Goal: Transaction & Acquisition: Purchase product/service

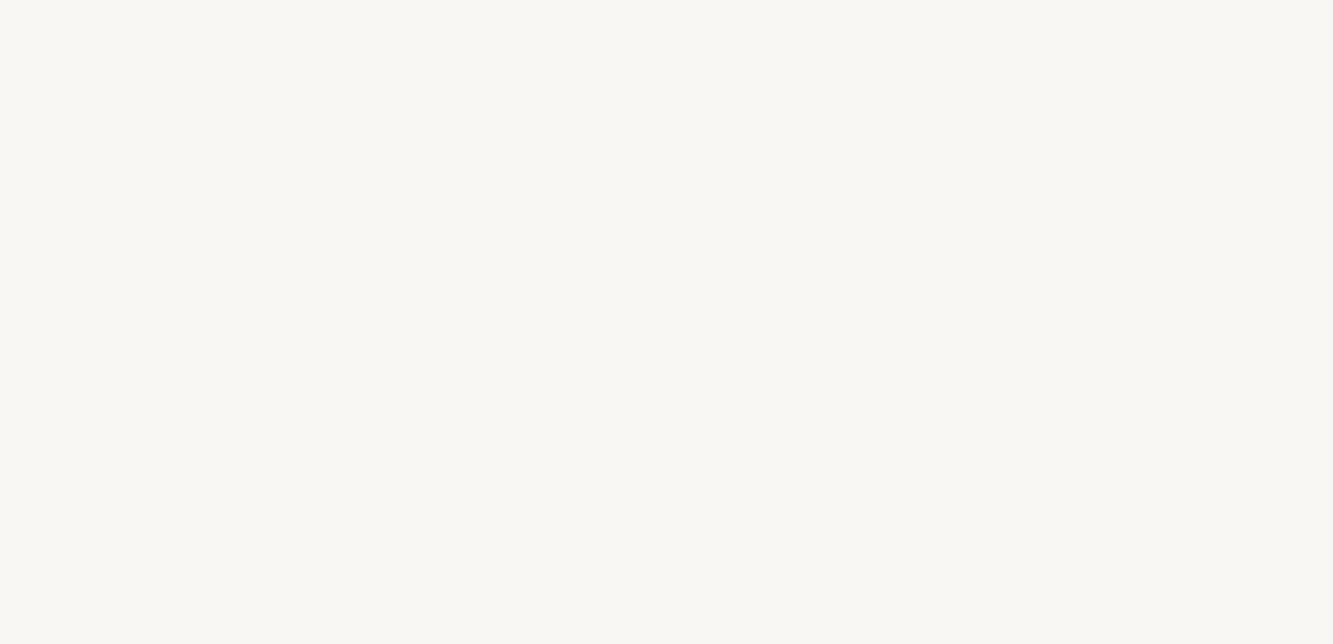
select select "ES"
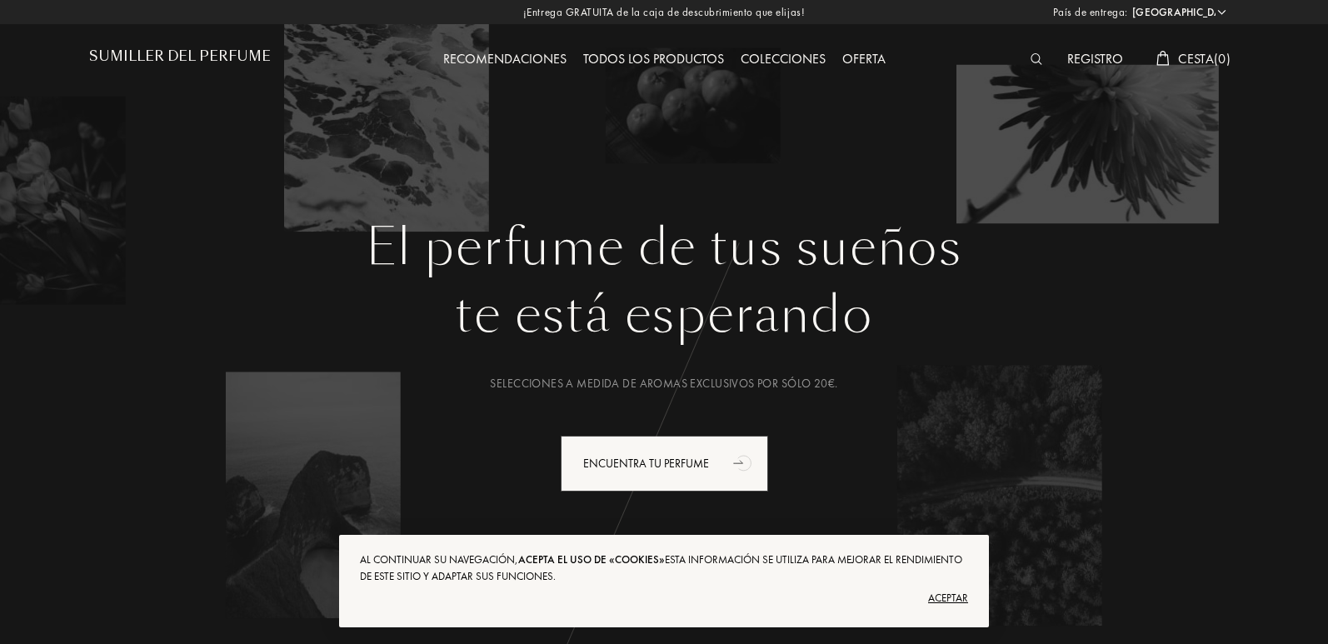
click at [616, 57] on font "Todos los productos" at bounding box center [653, 58] width 141 height 17
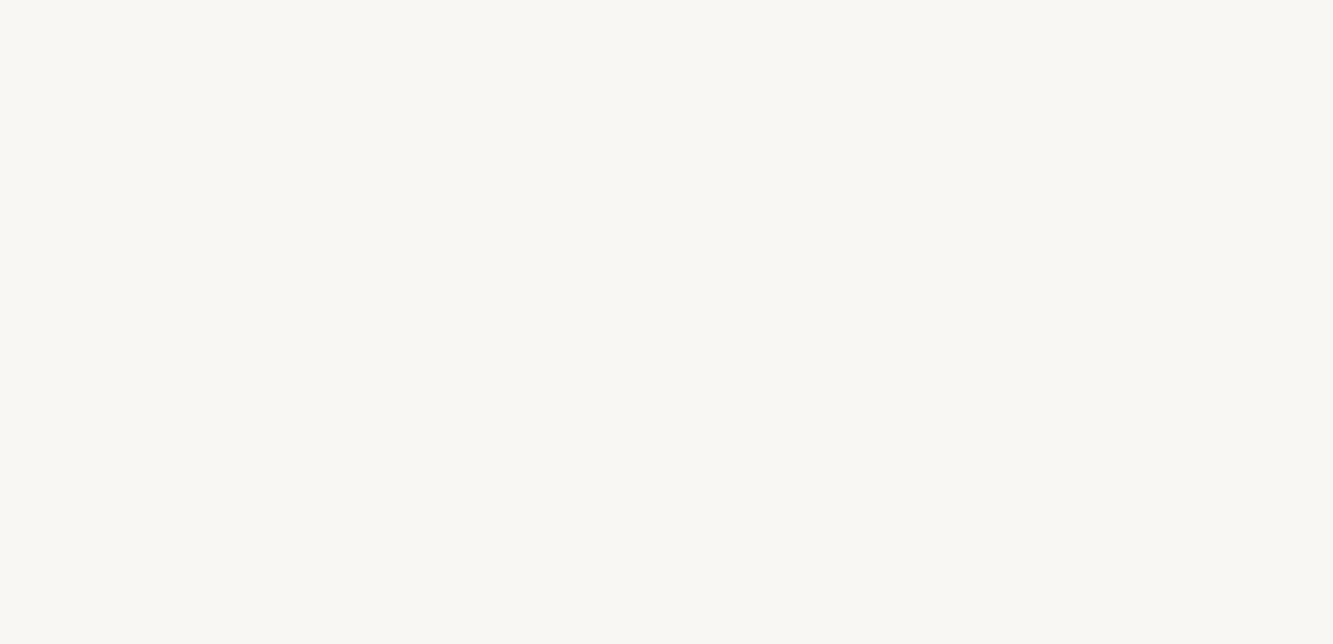
select select "ES"
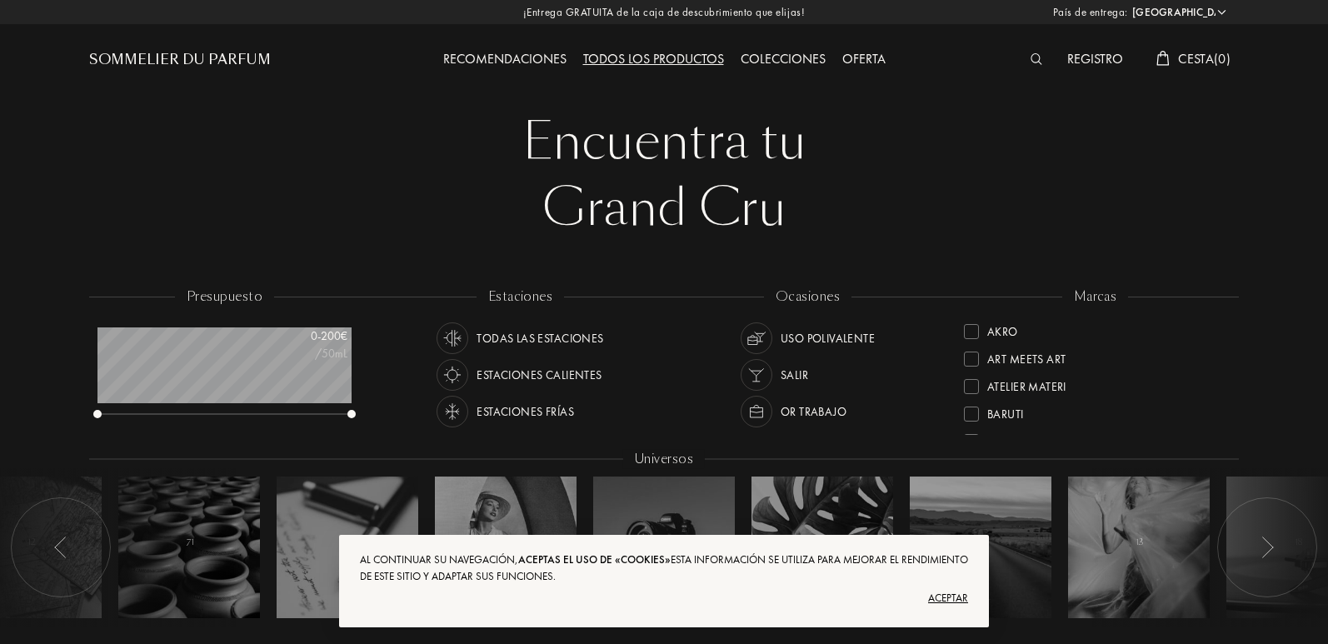
drag, startPoint x: 997, startPoint y: 326, endPoint x: 1022, endPoint y: 362, distance: 43.7
click at [1026, 367] on div "Akro Art Meets Art Atelier Materi [PERSON_NAME]-Papillon [PERSON_NAME] Cépages …" at bounding box center [1095, 375] width 262 height 117
drag, startPoint x: 987, startPoint y: 325, endPoint x: 1035, endPoint y: 392, distance: 83.0
click at [1035, 392] on div "Akro Art Meets Art Atelier Materi [PERSON_NAME]-Papillon [PERSON_NAME] Cépages …" at bounding box center [1095, 375] width 262 height 117
drag, startPoint x: 985, startPoint y: 324, endPoint x: 1081, endPoint y: 551, distance: 246.8
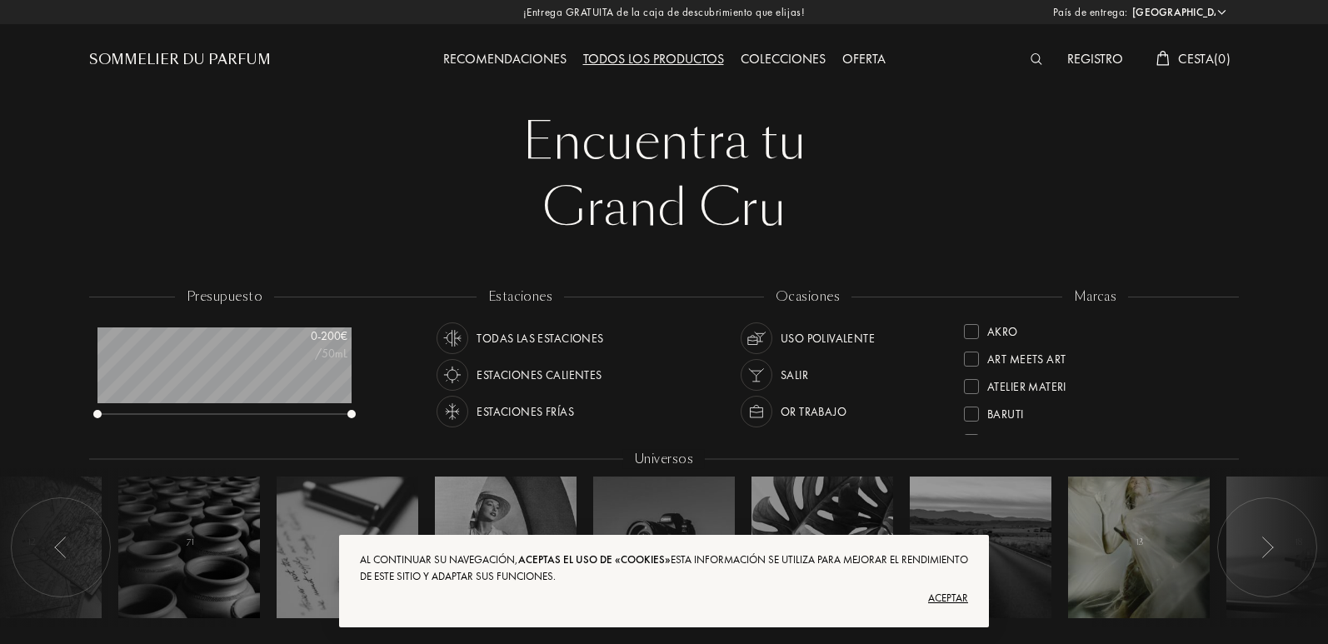
click at [1081, 551] on div "presupuesto 0 - 200 € /50mL estaciones Todas las estaciones Estaciones caliente…" at bounding box center [664, 465] width 1150 height 357
click at [1227, 392] on div "marcas Akro Art Meets Art Atelier Materi [PERSON_NAME]-Papillon [PERSON_NAME] C…" at bounding box center [1094, 362] width 287 height 150
drag, startPoint x: 1227, startPoint y: 392, endPoint x: 1216, endPoint y: 362, distance: 32.7
click at [1216, 362] on div "marcas Akro Art Meets Art Atelier Materi [PERSON_NAME]-Papillon [PERSON_NAME] C…" at bounding box center [1094, 362] width 287 height 150
drag, startPoint x: 1226, startPoint y: 328, endPoint x: 1226, endPoint y: 355, distance: 26.7
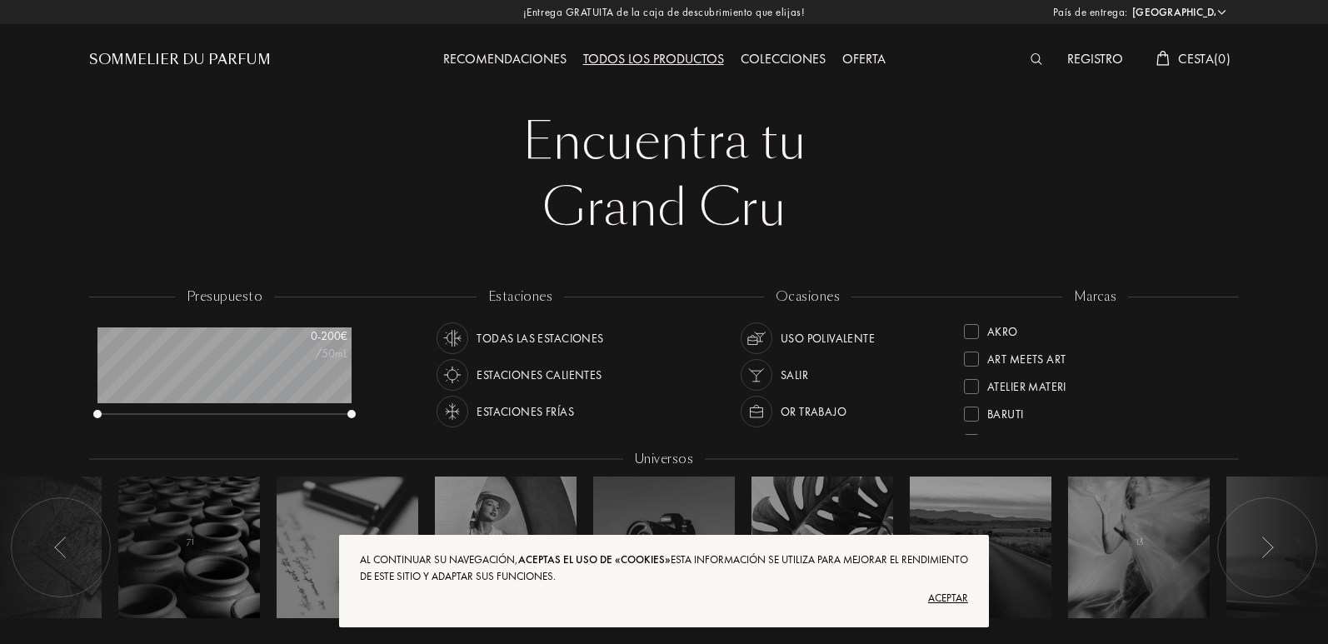
click at [1226, 355] on div "marcas Akro Art Meets Art Atelier Materi [PERSON_NAME]-Papillon [PERSON_NAME] C…" at bounding box center [1094, 362] width 287 height 150
drag, startPoint x: 1222, startPoint y: 337, endPoint x: 1230, endPoint y: 364, distance: 28.7
click at [1222, 337] on div "Akro" at bounding box center [1095, 328] width 262 height 22
drag, startPoint x: 1230, startPoint y: 364, endPoint x: 1238, endPoint y: 387, distance: 24.5
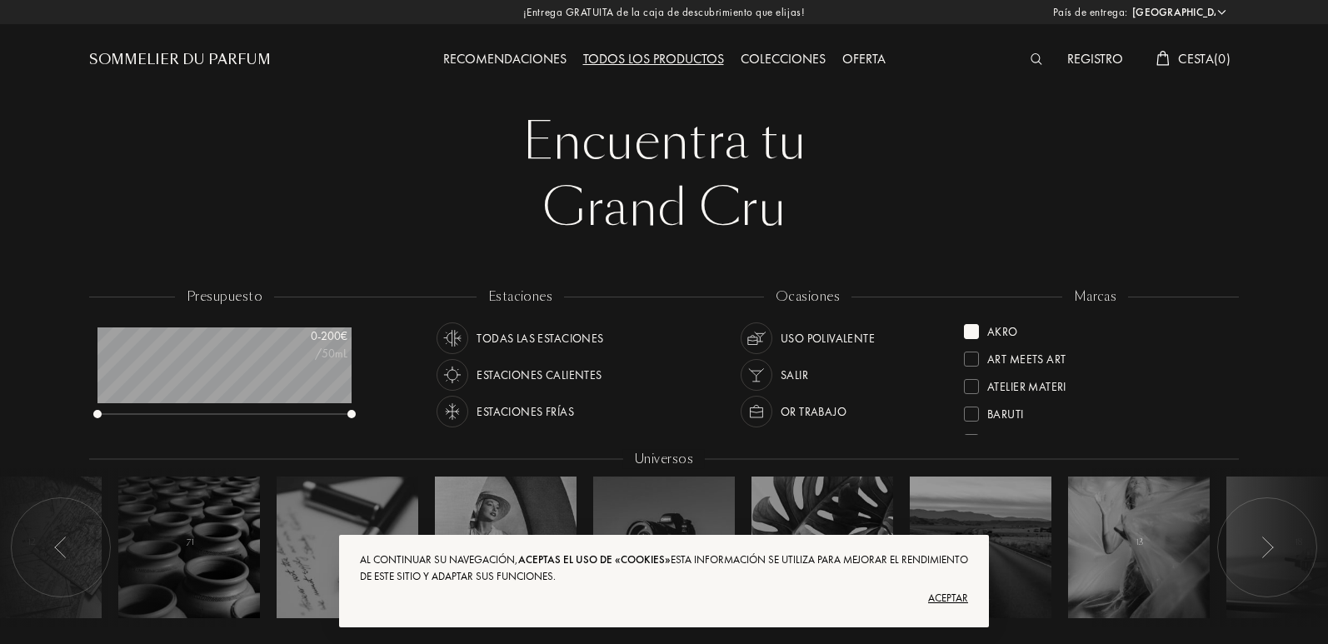
click at [1238, 387] on div "marcas Akro Art Meets Art Atelier Materi [PERSON_NAME]-Papillon [PERSON_NAME] C…" at bounding box center [1094, 362] width 287 height 150
click at [1192, 390] on div "Atelier Materi" at bounding box center [1095, 380] width 262 height 27
click at [1223, 367] on div "Atelier Materi" at bounding box center [1095, 353] width 262 height 27
click at [1223, 367] on div "Art Meets Art" at bounding box center [1095, 353] width 262 height 27
click at [1153, 359] on div "Art Meets Art" at bounding box center [1095, 353] width 262 height 27
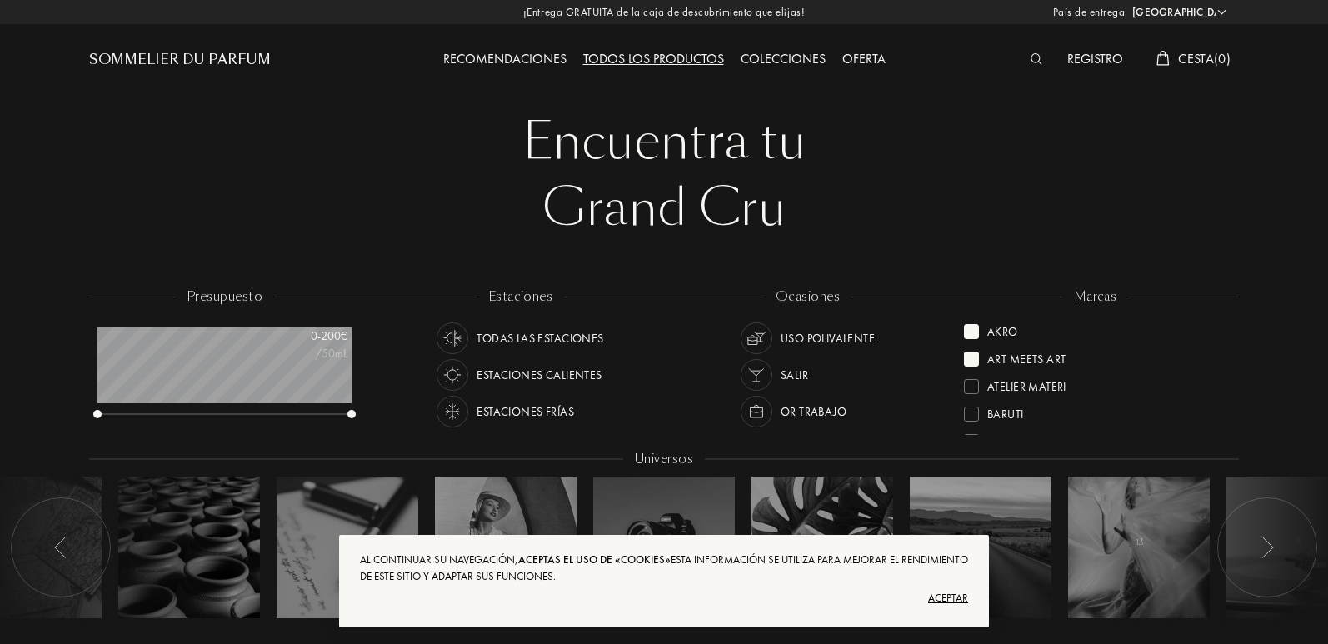
click at [1153, 359] on div "Art Meets Art" at bounding box center [1095, 353] width 262 height 27
click at [970, 322] on div "Akro" at bounding box center [991, 328] width 54 height 22
click at [1216, 421] on div "[PERSON_NAME]" at bounding box center [1095, 418] width 262 height 27
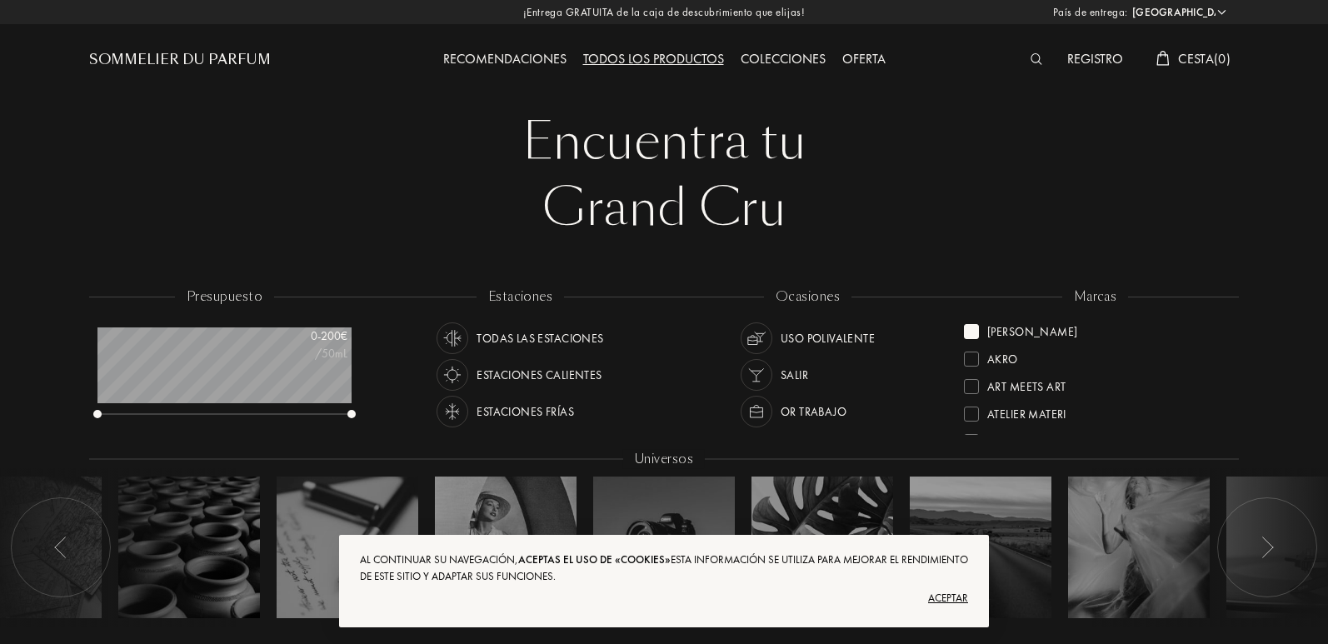
click at [1164, 332] on div "[PERSON_NAME]" at bounding box center [1095, 328] width 262 height 22
click at [1131, 343] on div "Akro Art Meets Art Atelier Materi [PERSON_NAME]-Papillon [PERSON_NAME] Cépages …" at bounding box center [1095, 375] width 262 height 117
drag, startPoint x: 1082, startPoint y: 358, endPoint x: 1000, endPoint y: 421, distance: 102.8
click at [1000, 421] on div "Akro Art Meets Art Atelier Materi [PERSON_NAME]-Papillon [PERSON_NAME] Cépages …" at bounding box center [1095, 375] width 262 height 117
drag, startPoint x: 1048, startPoint y: 340, endPoint x: 970, endPoint y: 346, distance: 77.7
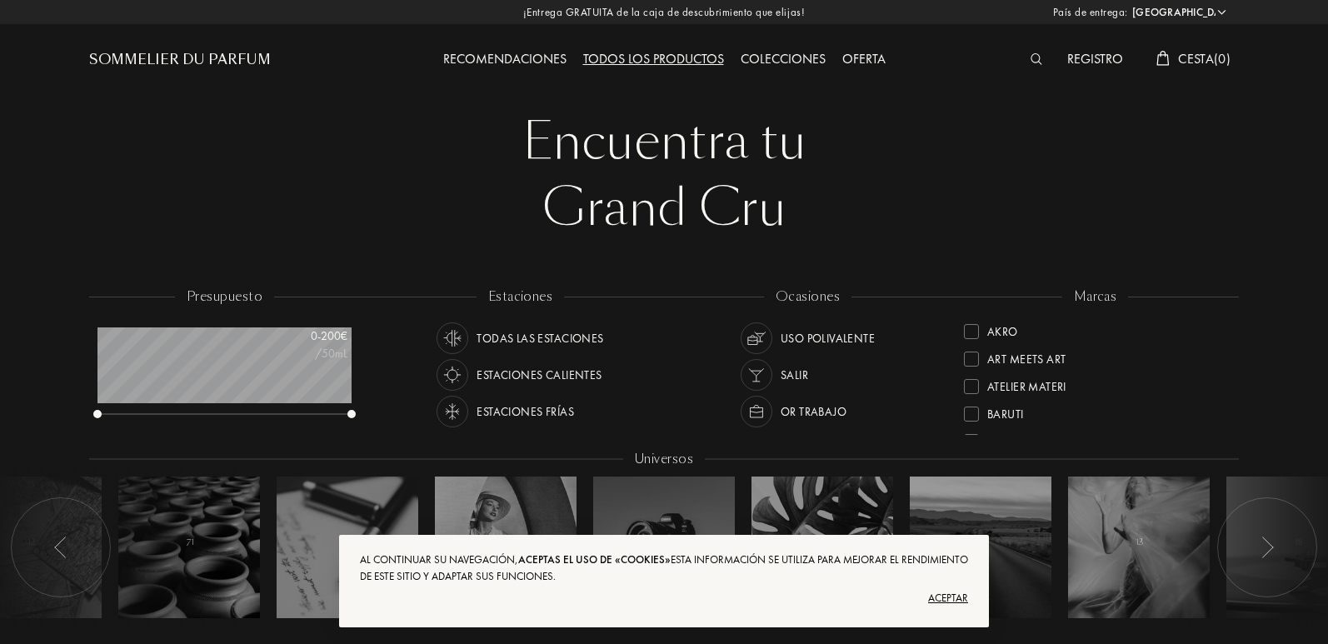
click at [970, 346] on div "Akro Art Meets Art Atelier Materi [PERSON_NAME]-Papillon [PERSON_NAME] Cépages …" at bounding box center [1095, 375] width 262 height 117
drag, startPoint x: 1018, startPoint y: 317, endPoint x: 975, endPoint y: 351, distance: 55.2
click at [975, 351] on div "marcas Akro Art Meets Art Atelier Materi [PERSON_NAME]-Papillon [PERSON_NAME] C…" at bounding box center [1094, 362] width 287 height 150
click at [984, 352] on div "Art Meets Art" at bounding box center [1015, 356] width 102 height 22
click at [971, 323] on div "Art Meets Art" at bounding box center [1015, 328] width 102 height 22
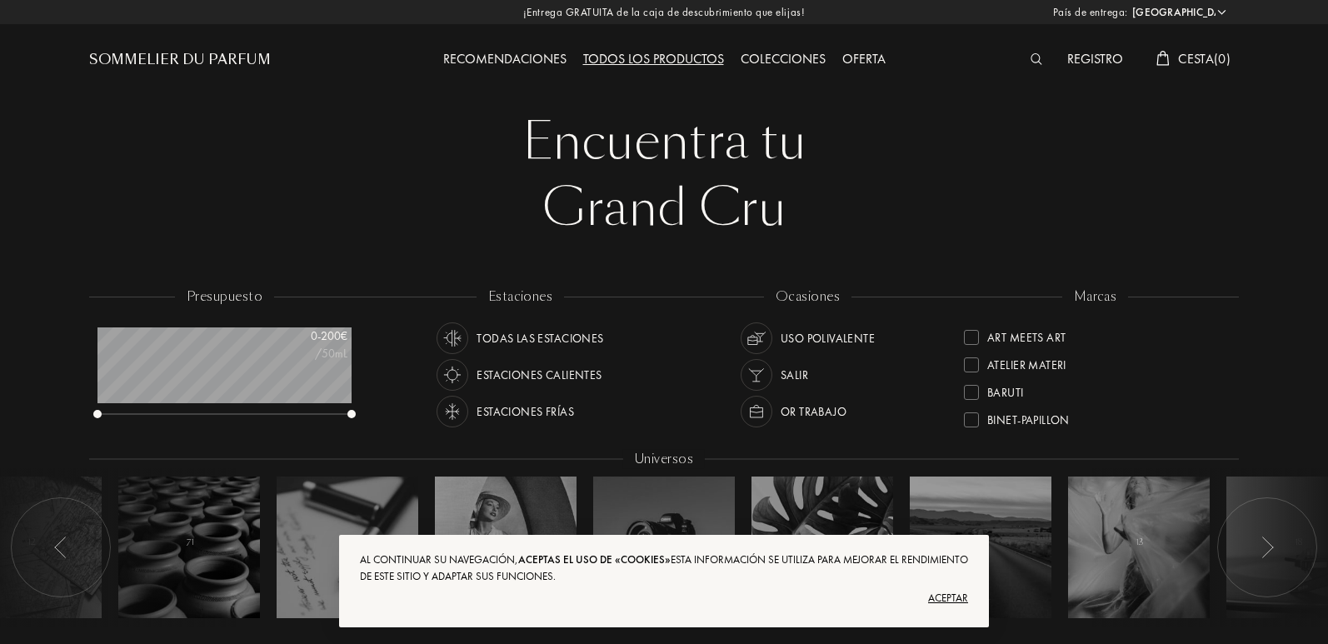
scroll to position [37, 0]
click at [1227, 334] on div "marcas Akro Art Meets Art Atelier Materi [PERSON_NAME]-Papillon [PERSON_NAME] C…" at bounding box center [1094, 362] width 287 height 150
click at [1227, 328] on div "marcas Akro Art Meets Art Atelier Materi [PERSON_NAME]-Papillon [PERSON_NAME] C…" at bounding box center [1094, 362] width 287 height 150
click at [1227, 330] on div "marcas Akro Art Meets Art Atelier Materi [PERSON_NAME]-Papillon [PERSON_NAME] C…" at bounding box center [1094, 362] width 287 height 150
drag, startPoint x: 1227, startPoint y: 330, endPoint x: 1229, endPoint y: 356, distance: 25.9
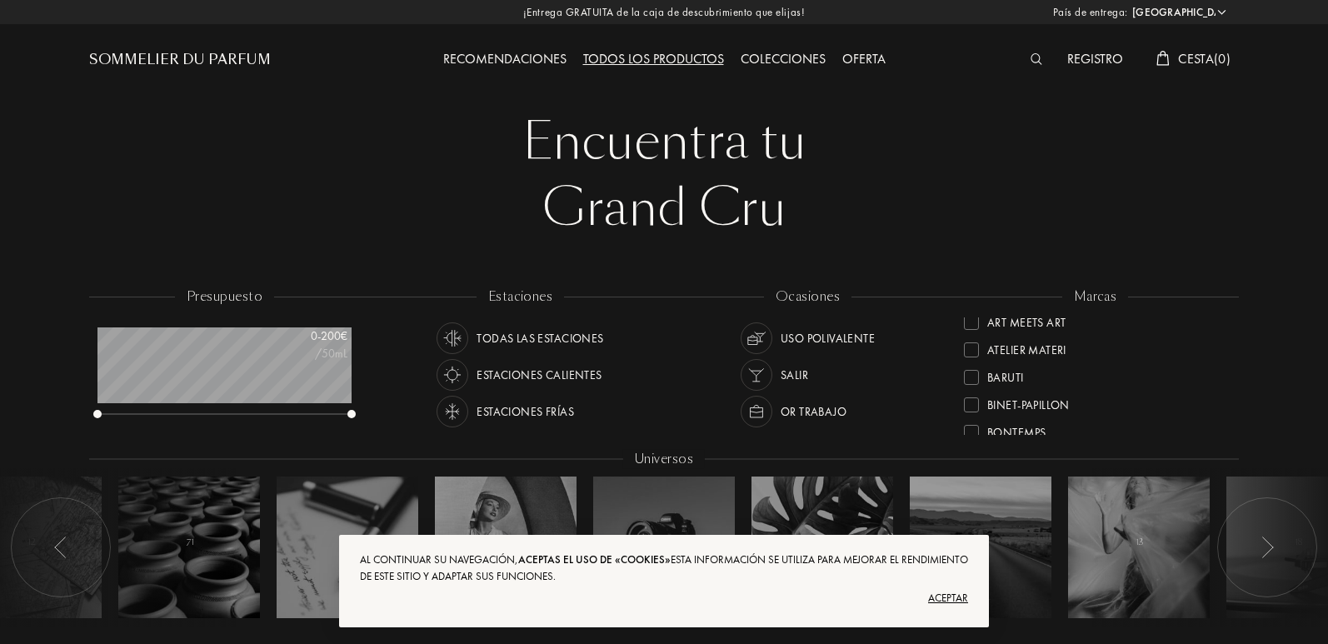
click at [1229, 356] on div "marcas Akro Art Meets Art Atelier Materi [PERSON_NAME]-Papillon [PERSON_NAME] C…" at bounding box center [1094, 362] width 287 height 150
drag, startPoint x: 1223, startPoint y: 331, endPoint x: 1223, endPoint y: 347, distance: 16.7
click at [1223, 347] on div "Atelier Materi" at bounding box center [1095, 344] width 262 height 27
click at [1223, 327] on div "Atelier Materi" at bounding box center [1095, 328] width 262 height 22
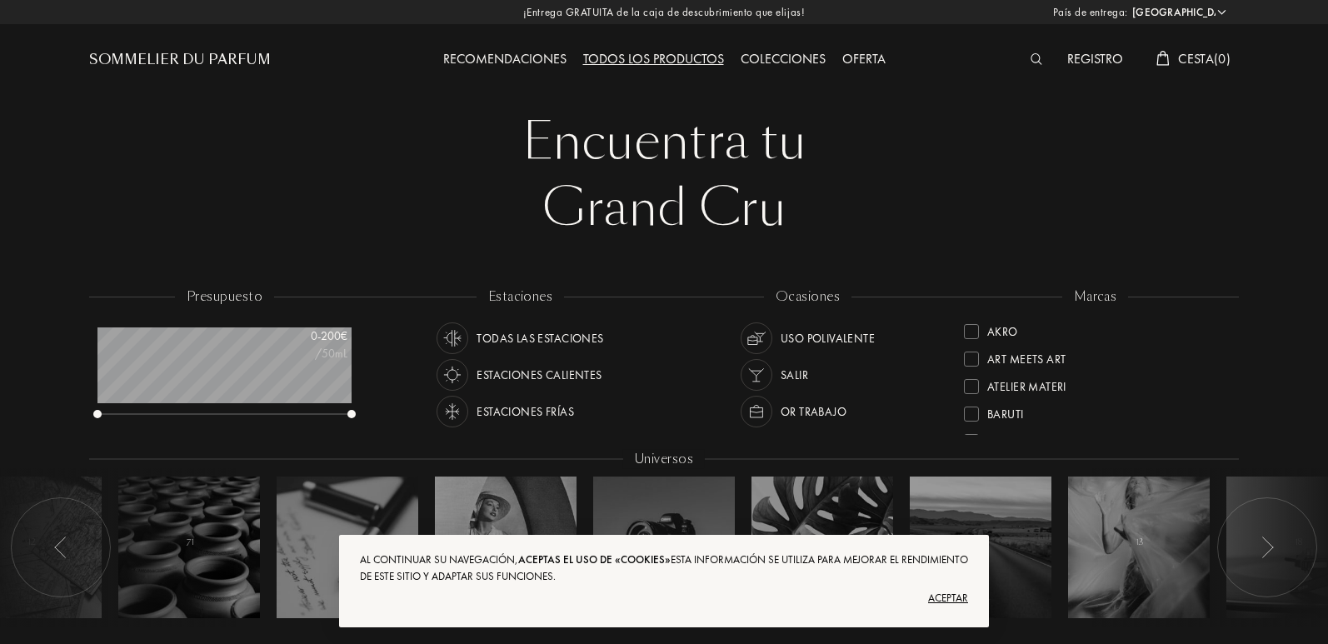
drag, startPoint x: 1223, startPoint y: 327, endPoint x: 1205, endPoint y: 402, distance: 77.2
click at [1207, 413] on div "Akro Art Meets Art Atelier Materi [PERSON_NAME]-Papillon [PERSON_NAME] Cépages …" at bounding box center [1095, 375] width 262 height 117
click at [1222, 348] on div "Art Meets Art" at bounding box center [1095, 353] width 262 height 27
click at [1213, 372] on div "Atelier Materi" at bounding box center [1095, 380] width 262 height 27
click at [977, 328] on div at bounding box center [971, 331] width 15 height 15
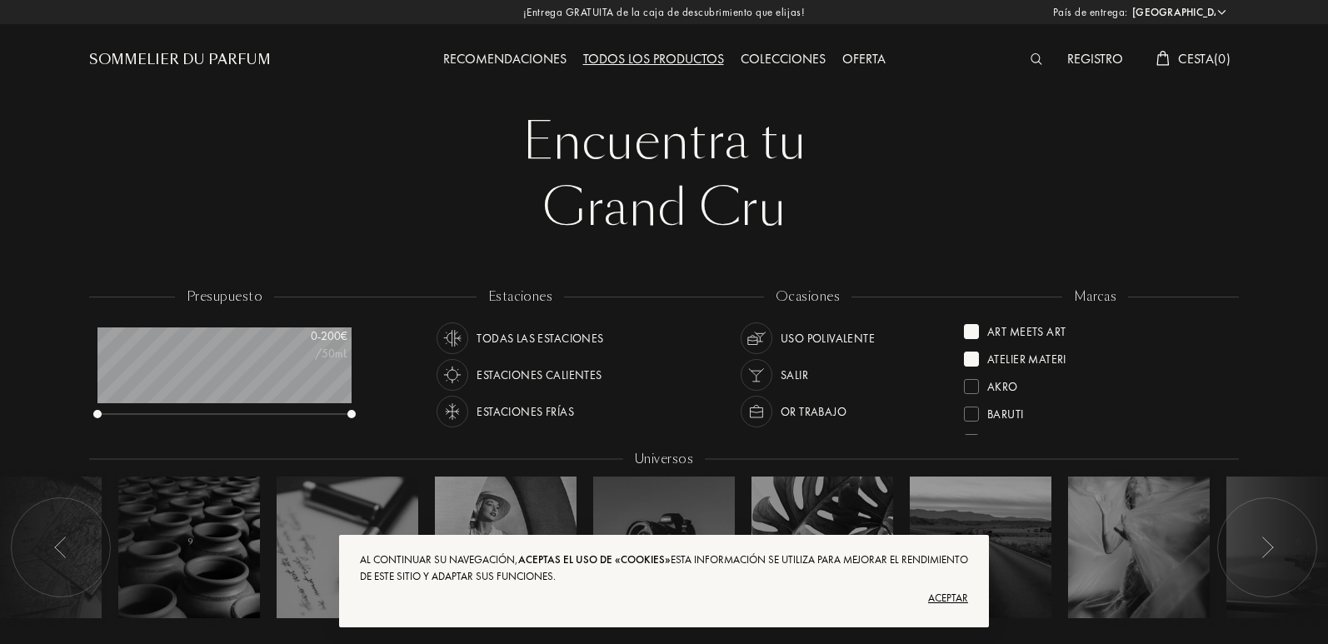
click at [980, 333] on div "Art Meets Art" at bounding box center [1015, 328] width 102 height 22
drag, startPoint x: 1223, startPoint y: 322, endPoint x: 1225, endPoint y: 331, distance: 8.5
click at [1225, 328] on div "Akro Art Meets Art Atelier Materi [PERSON_NAME]-Papillon [PERSON_NAME] Cépages …" at bounding box center [1095, 375] width 262 height 117
click at [973, 413] on div at bounding box center [971, 411] width 15 height 15
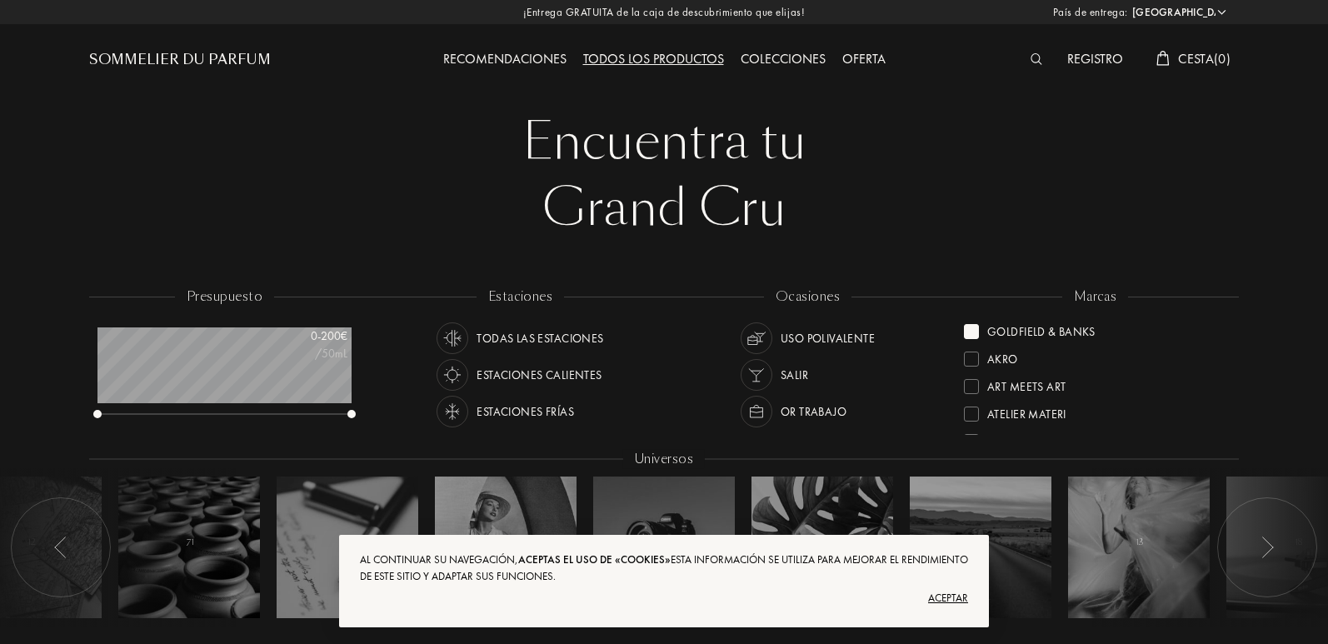
scroll to position [0, 0]
click at [975, 381] on div at bounding box center [971, 379] width 15 height 15
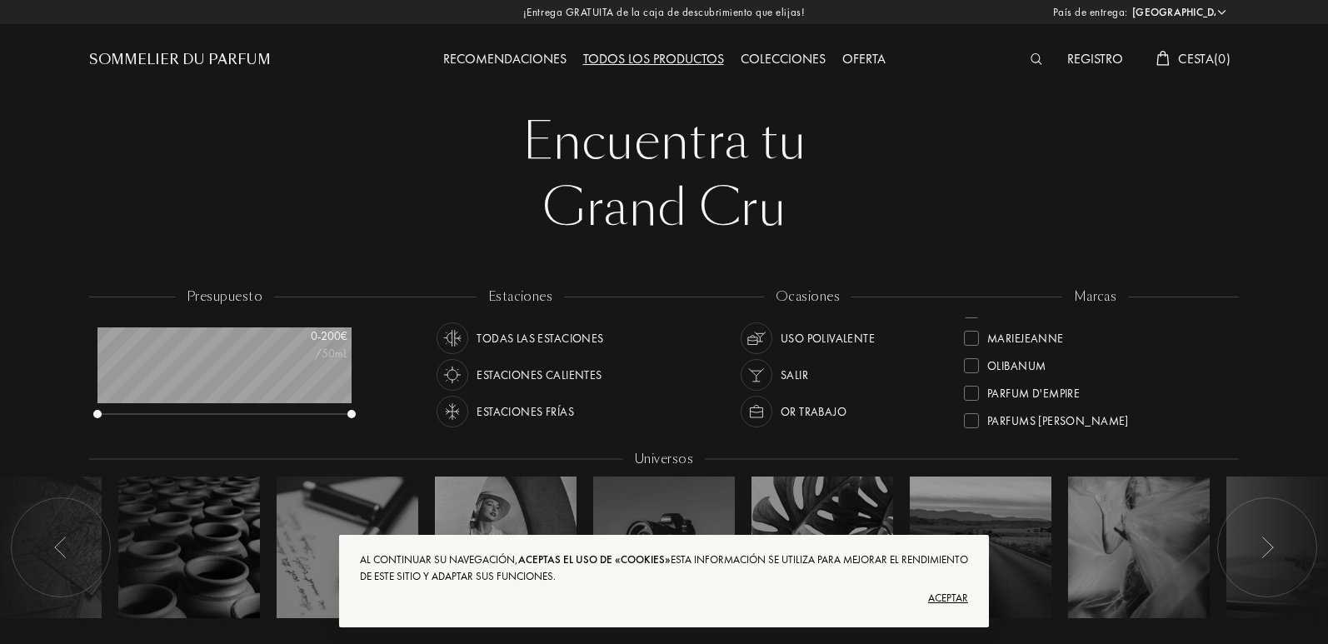
click at [972, 391] on div at bounding box center [971, 393] width 15 height 15
click at [1222, 352] on div "Olfactive Studio" at bounding box center [1095, 353] width 262 height 27
click at [1222, 352] on div "Parfum d'Empire" at bounding box center [1095, 353] width 262 height 27
click at [1223, 330] on div "Goldfield & Banks" at bounding box center [1095, 328] width 262 height 22
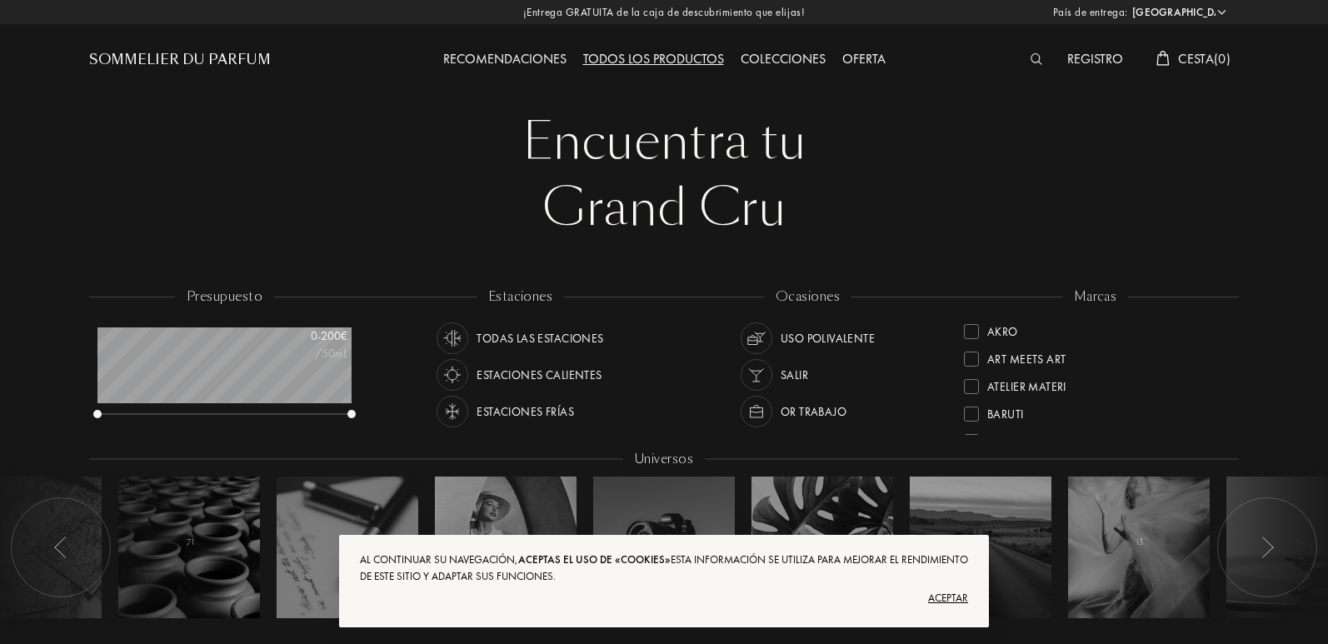
click at [1201, 385] on div "Akro Art Meets Art Atelier Materi [PERSON_NAME]-Papillon [PERSON_NAME] Cépages …" at bounding box center [1095, 375] width 262 height 117
drag, startPoint x: 991, startPoint y: 341, endPoint x: 1012, endPoint y: 375, distance: 40.0
click at [1012, 375] on div "Akro Art Meets Art Atelier Materi [PERSON_NAME]-Papillon [PERSON_NAME] Cépages …" at bounding box center [1095, 375] width 262 height 117
click at [1105, 297] on div "marcas" at bounding box center [1095, 296] width 67 height 19
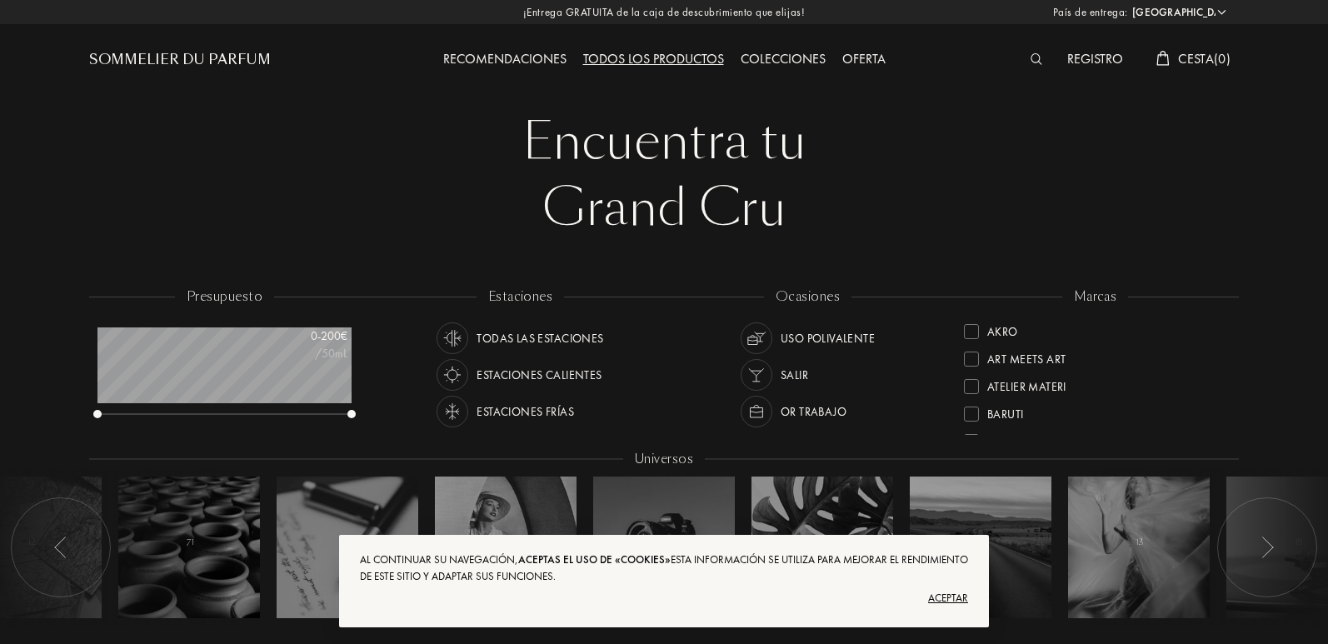
click at [1105, 297] on div "marcas" at bounding box center [1095, 296] width 67 height 19
drag, startPoint x: 1223, startPoint y: 330, endPoint x: 1212, endPoint y: 362, distance: 33.5
click at [1219, 364] on div "Akro Art Meets Art Atelier Materi [PERSON_NAME]-Papillon [PERSON_NAME] Cépages …" at bounding box center [1095, 375] width 262 height 117
click at [972, 342] on div at bounding box center [971, 344] width 15 height 15
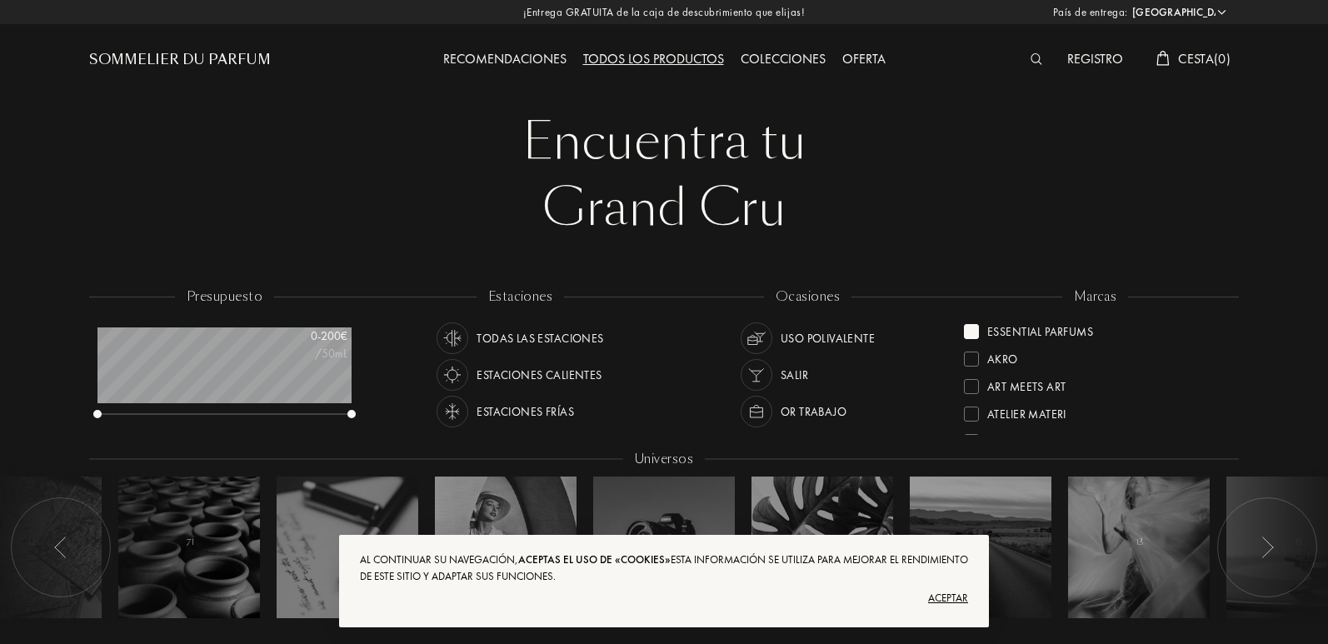
scroll to position [0, 0]
drag, startPoint x: 1226, startPoint y: 336, endPoint x: 1224, endPoint y: 353, distance: 17.7
click at [1224, 353] on div "Essential Parfums Akro Art Meets Art Atelier Materi [PERSON_NAME]-Papillon [PER…" at bounding box center [1095, 375] width 262 height 117
drag, startPoint x: 1221, startPoint y: 327, endPoint x: 1227, endPoint y: 354, distance: 28.1
click at [1227, 354] on div "marcas Essential Parfums Akro Art Meets Art Atelier Materi [PERSON_NAME]-Papill…" at bounding box center [1094, 362] width 287 height 150
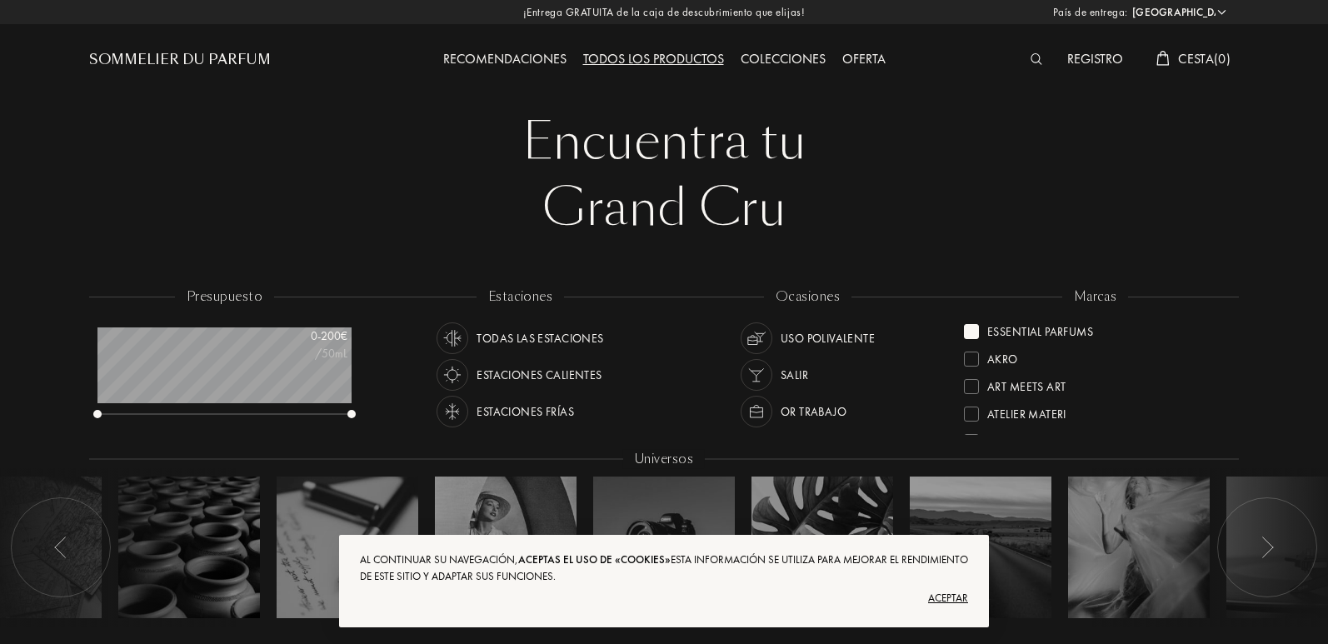
scroll to position [27, 0]
drag, startPoint x: 1227, startPoint y: 334, endPoint x: 1222, endPoint y: 362, distance: 28.8
click at [1226, 368] on div "marcas Essential Parfums Akro Art Meets Art Atelier Materi [PERSON_NAME]-Papill…" at bounding box center [1094, 362] width 287 height 150
click at [968, 356] on div at bounding box center [971, 359] width 15 height 15
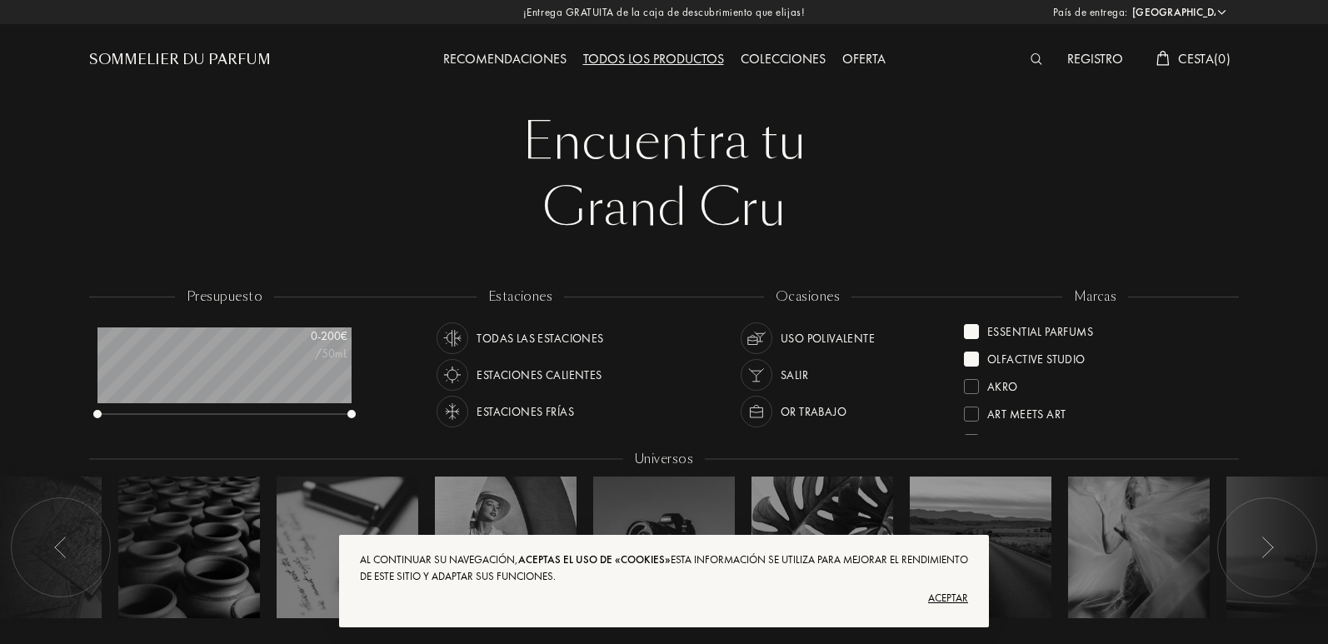
scroll to position [0, 0]
click at [971, 356] on div at bounding box center [971, 354] width 15 height 15
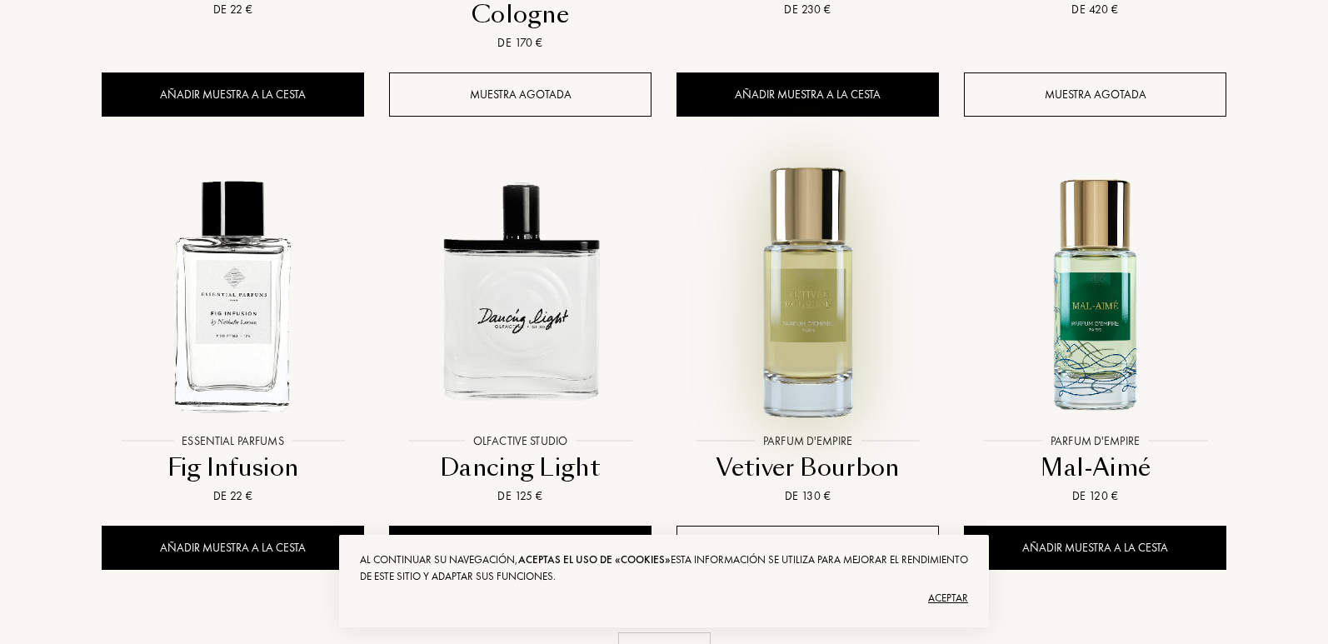
scroll to position [1833, 0]
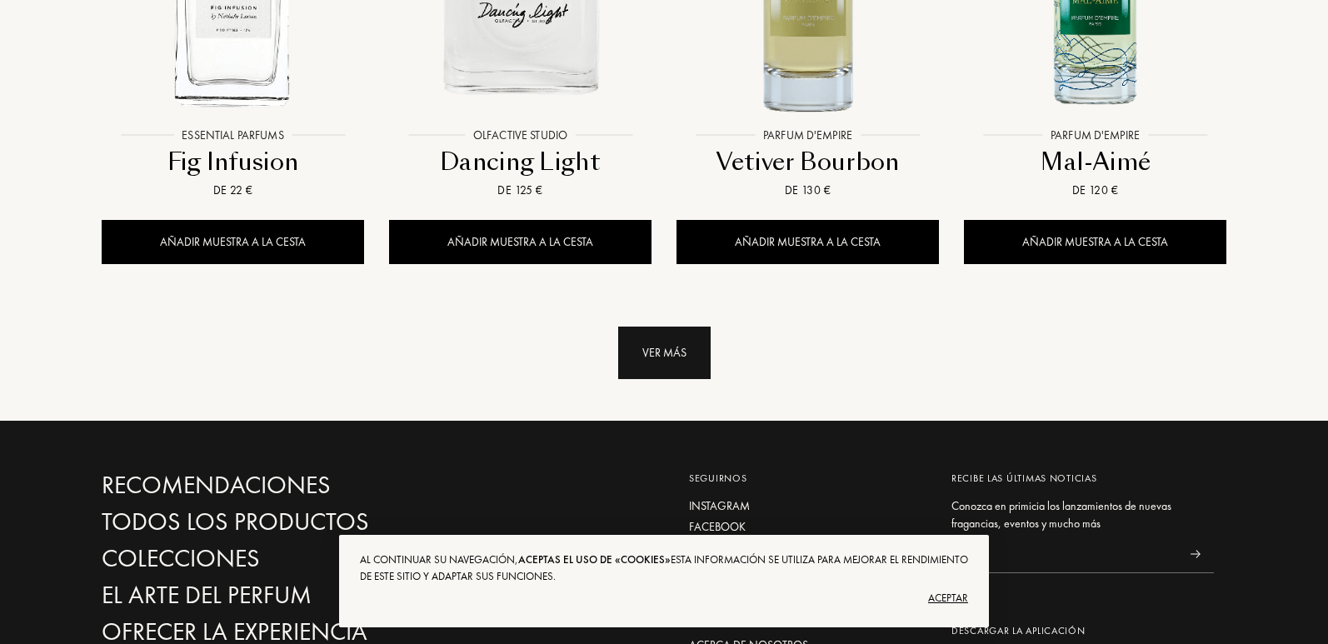
click at [691, 355] on div "Ver más" at bounding box center [664, 353] width 92 height 52
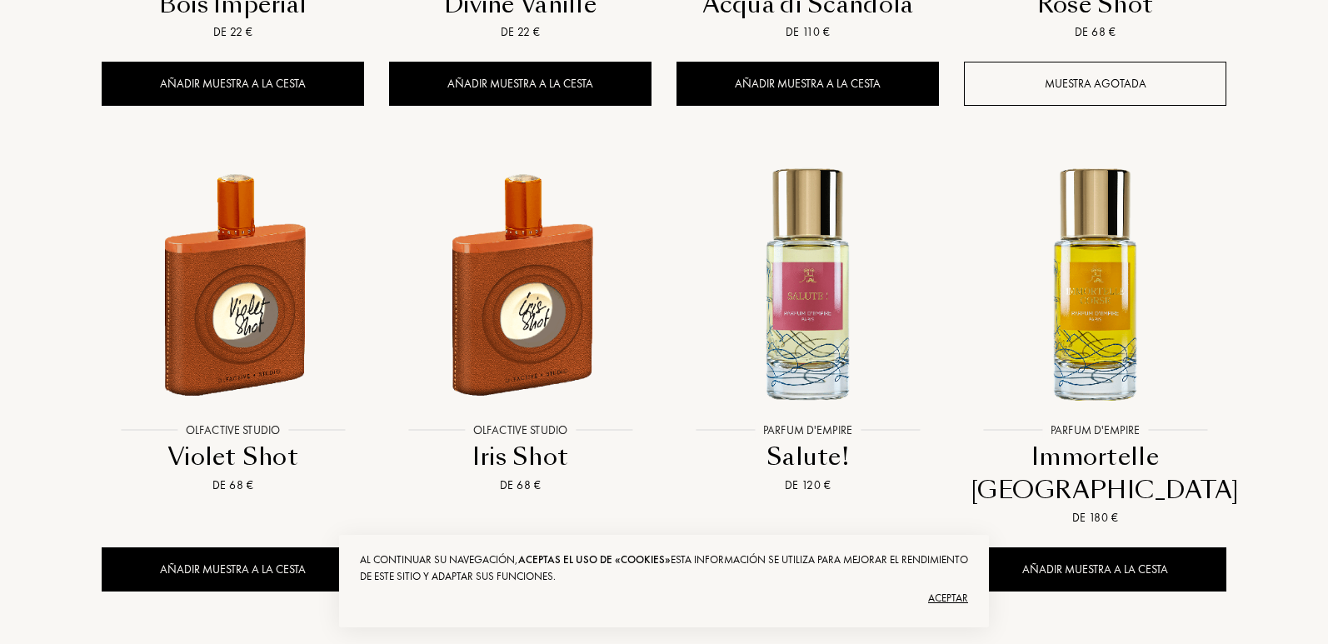
scroll to position [2138, 0]
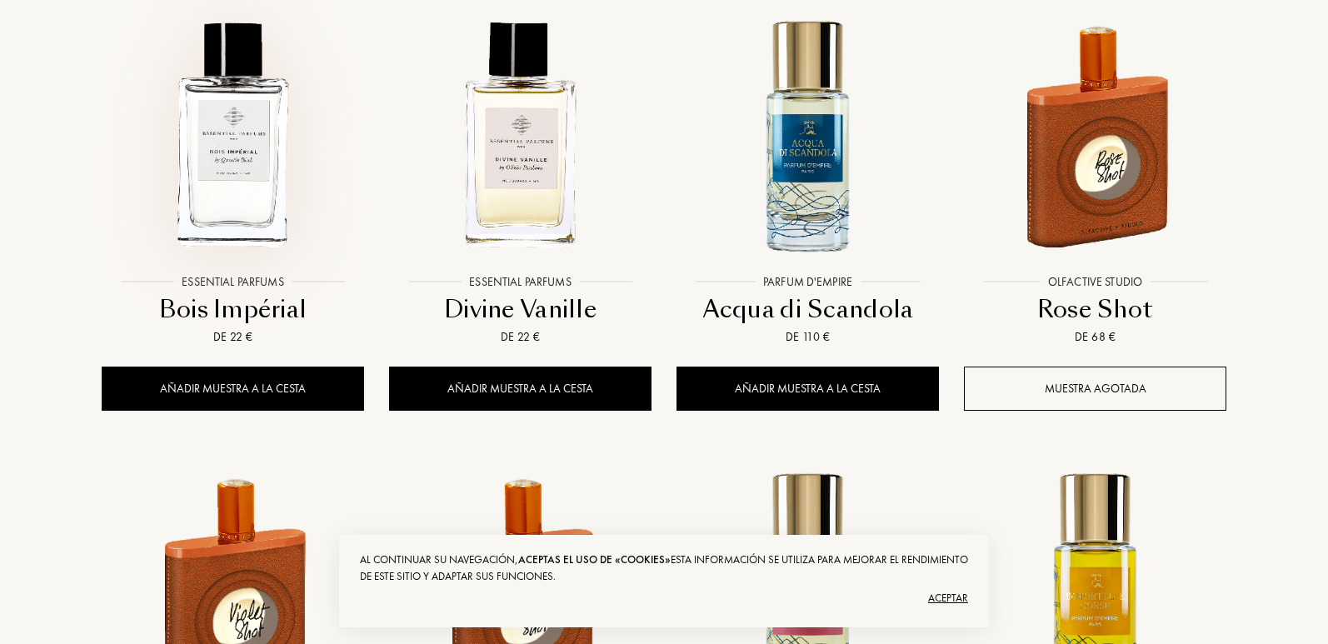
click at [216, 190] on img at bounding box center [232, 135] width 259 height 259
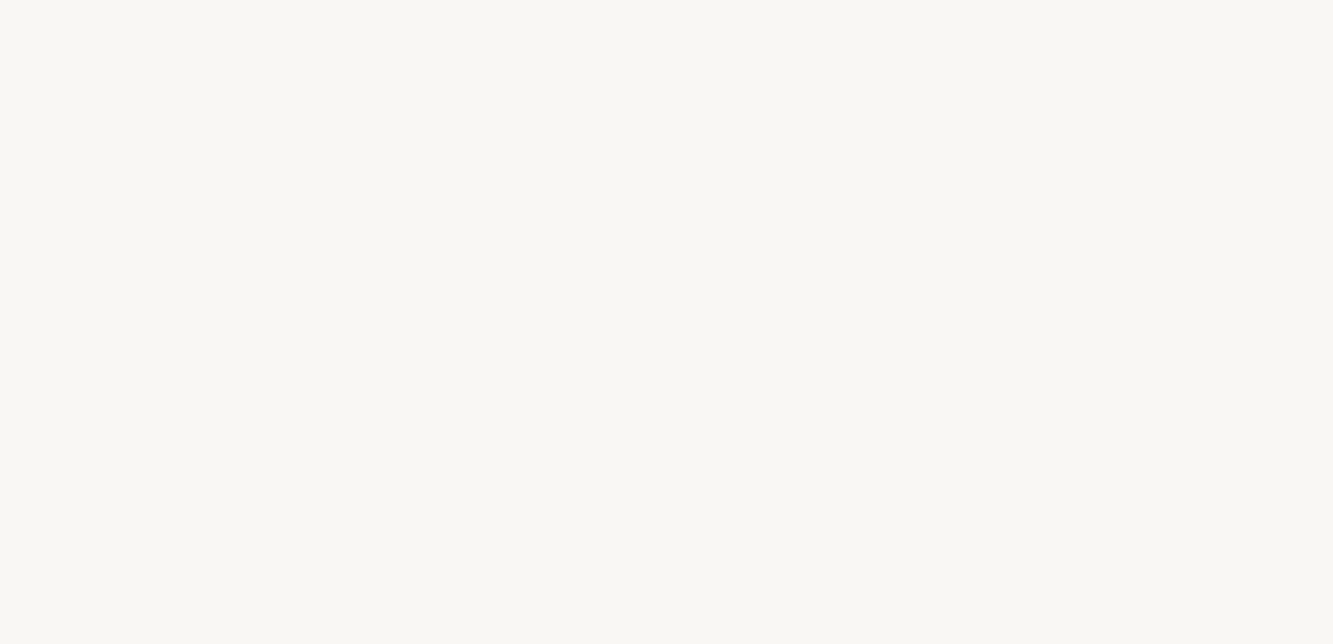
select select "ES"
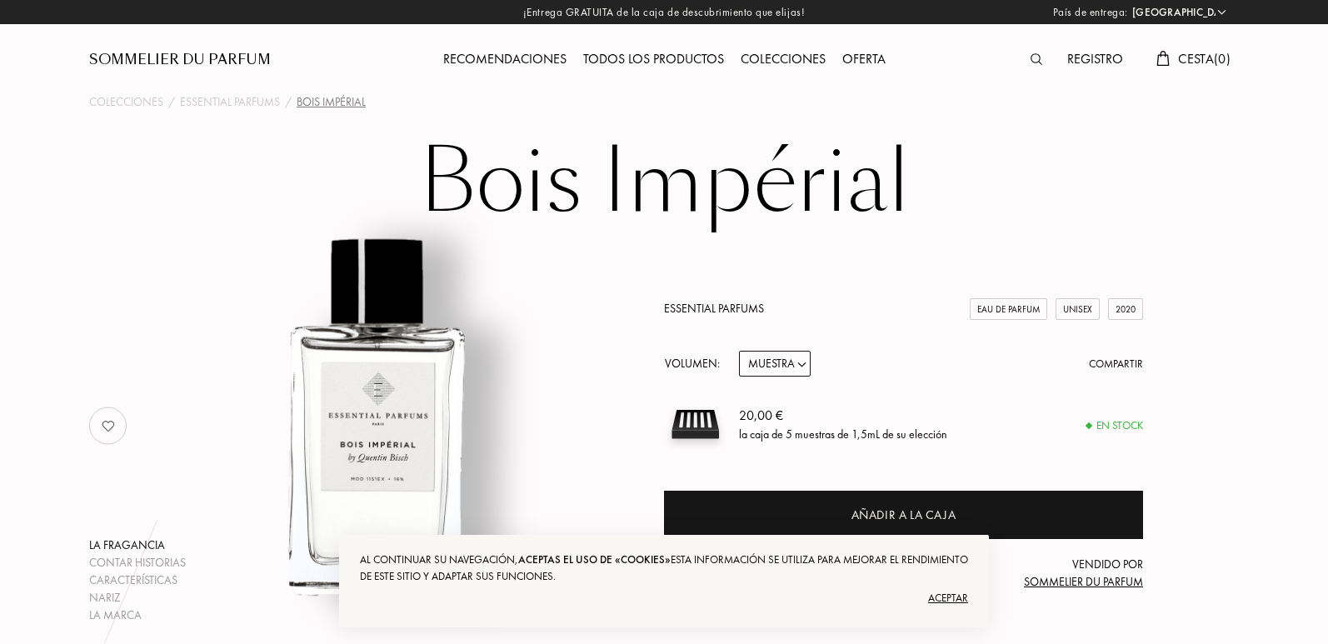
click at [806, 360] on select "Muestra 10mL 100mL 150mL" at bounding box center [775, 364] width 72 height 26
click at [801, 367] on select "Muestra 10mL 100mL 150mL" at bounding box center [775, 364] width 72 height 26
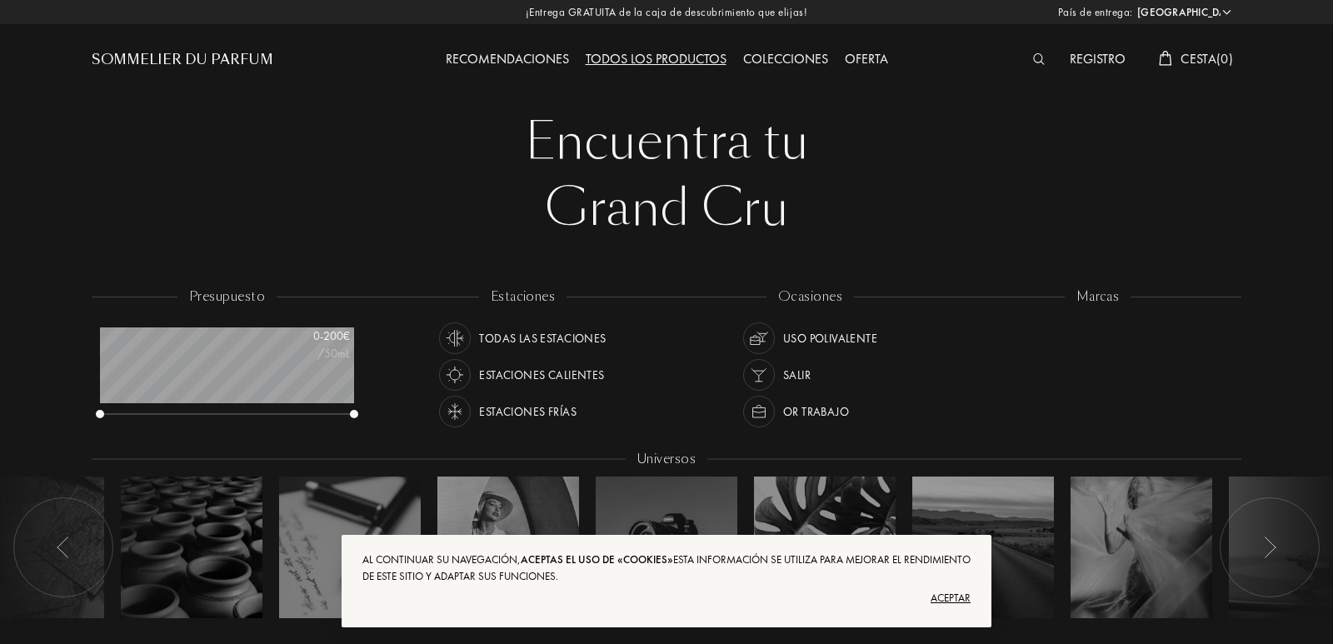
select select "ES"
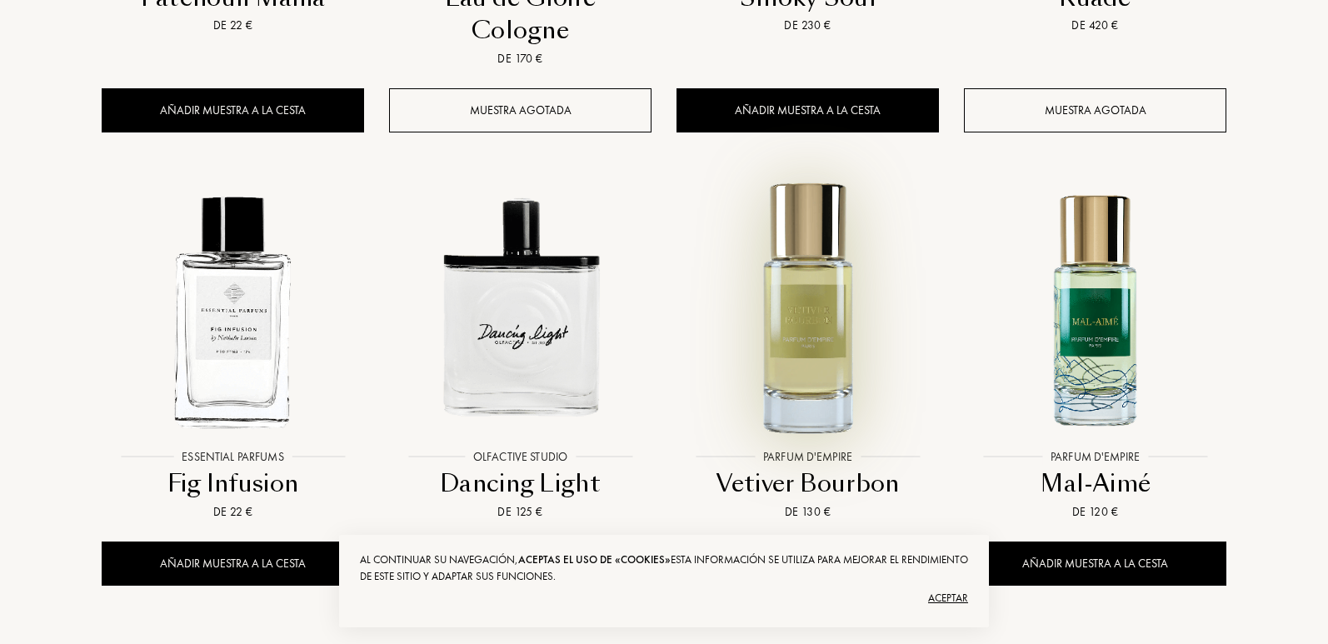
scroll to position [1816, 0]
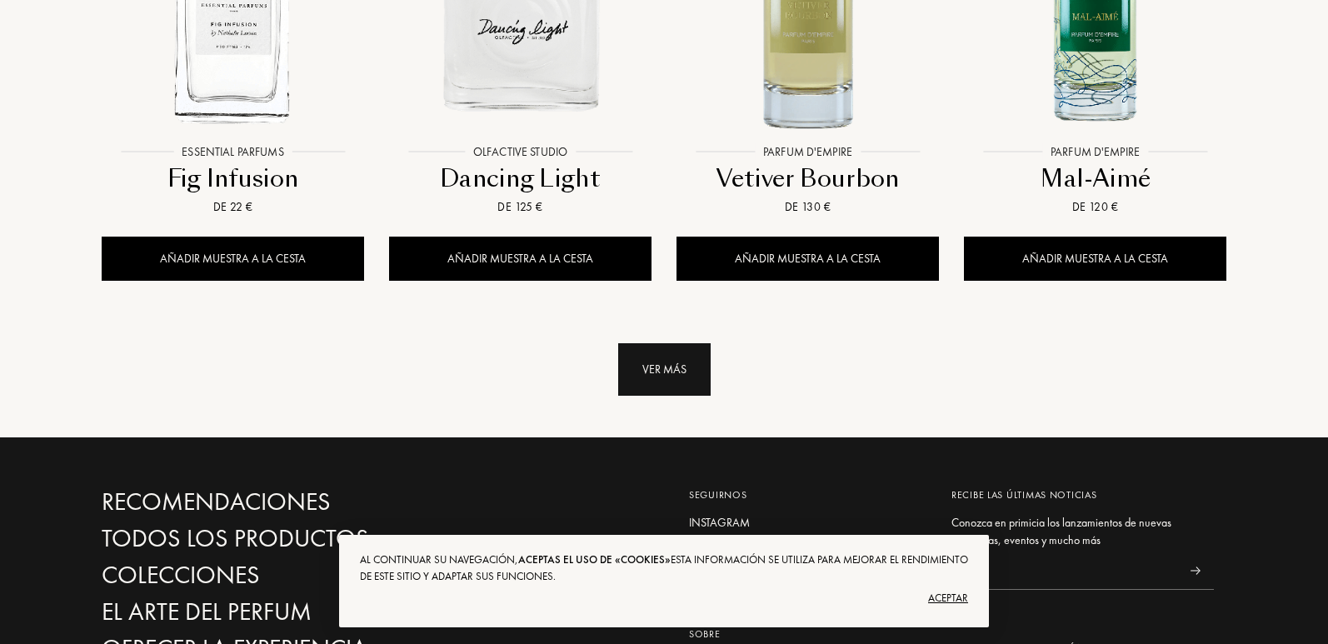
click at [649, 365] on div "Ver más" at bounding box center [664, 369] width 92 height 52
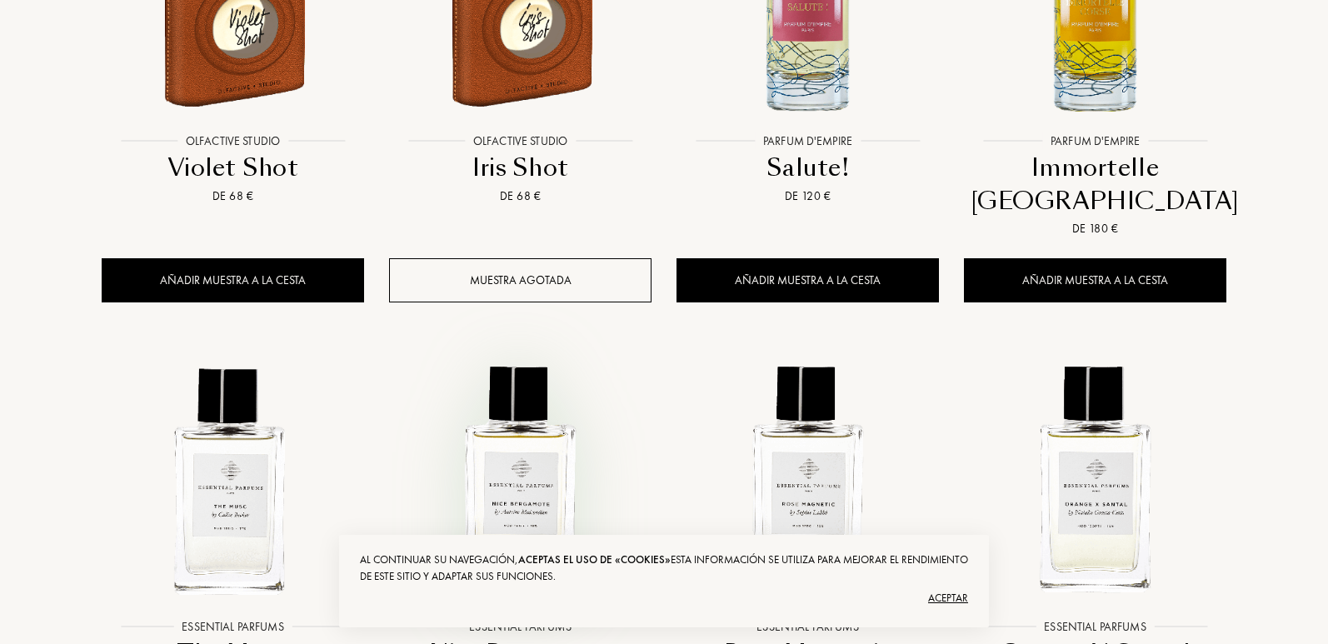
scroll to position [3038, 0]
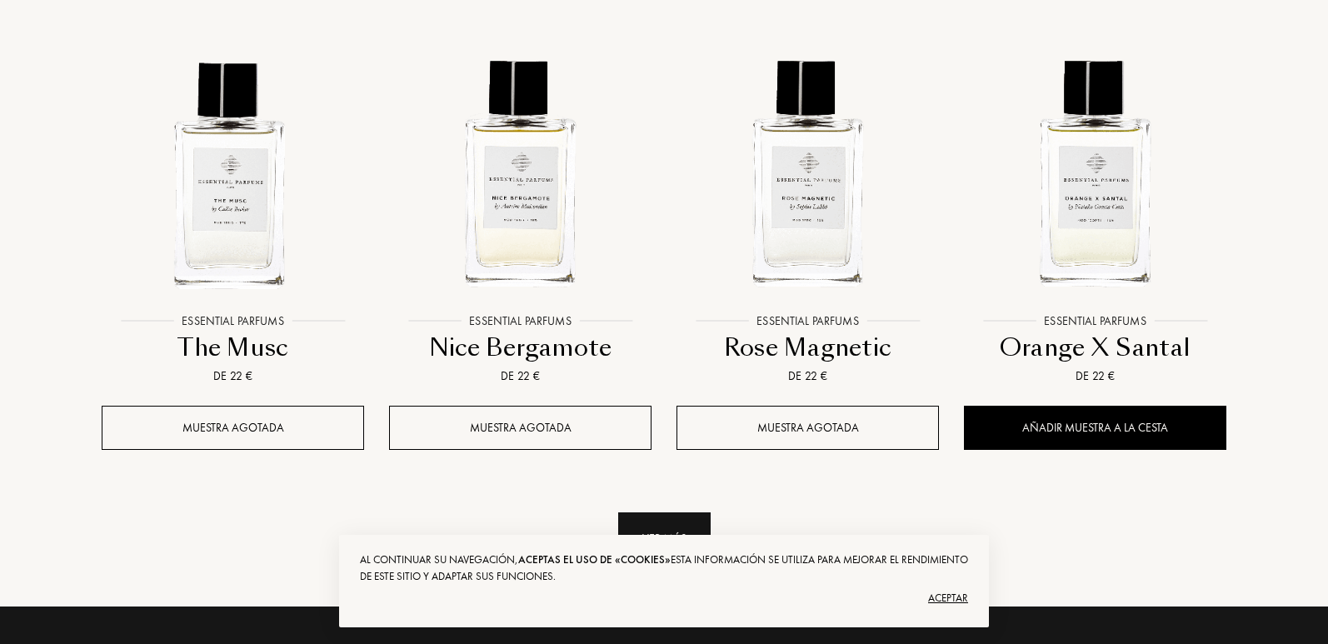
click at [681, 513] on div "Ver más" at bounding box center [664, 538] width 92 height 52
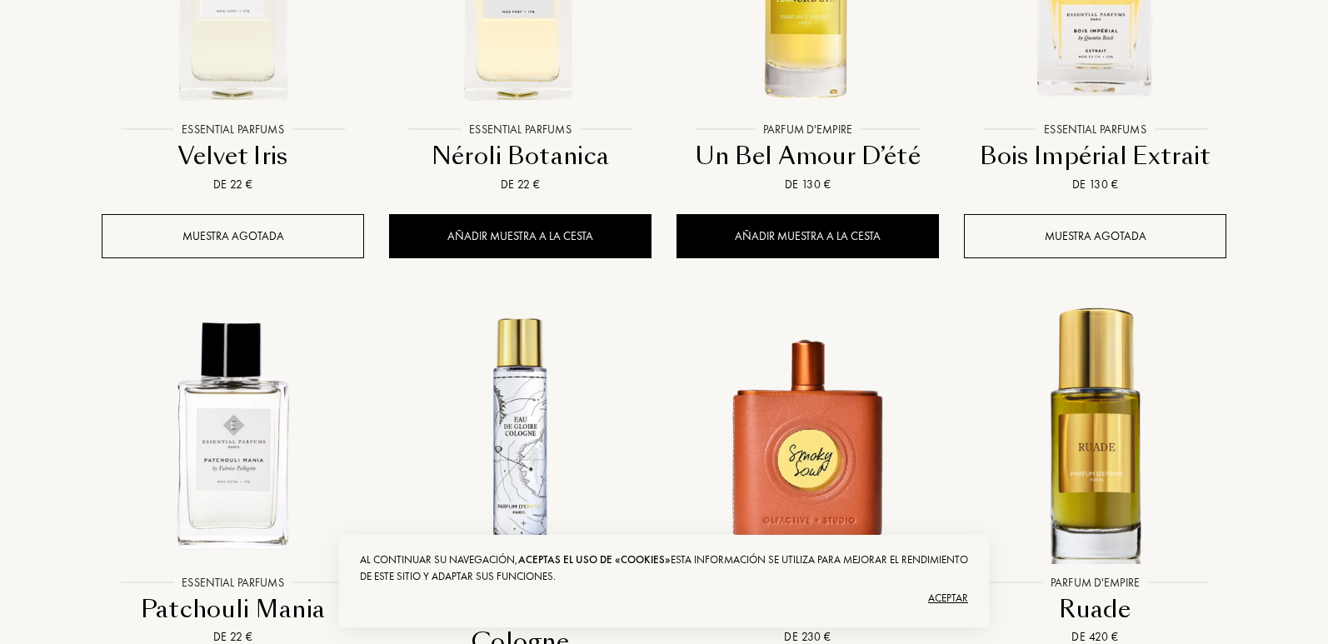
scroll to position [0, 0]
